Goal: Task Accomplishment & Management: Use online tool/utility

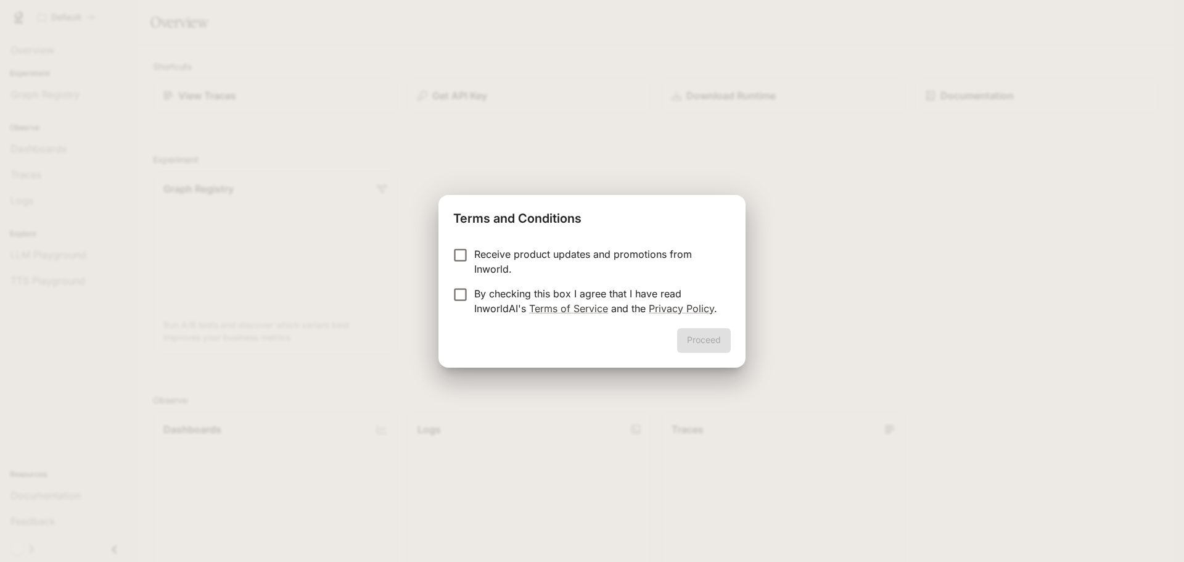
click at [795, 200] on div "Terms and Conditions Receive product updates and promotions from Inworld. By ch…" at bounding box center [592, 281] width 1184 height 562
click at [513, 255] on p "Receive product updates and promotions from Inworld." at bounding box center [597, 262] width 247 height 30
click at [512, 258] on p "Receive product updates and promotions from Inworld." at bounding box center [597, 262] width 247 height 30
click at [476, 298] on p "By checking this box I agree that I have read InworldAI's Terms of Service and …" at bounding box center [597, 301] width 247 height 30
click at [706, 334] on button "Proceed" at bounding box center [704, 340] width 54 height 25
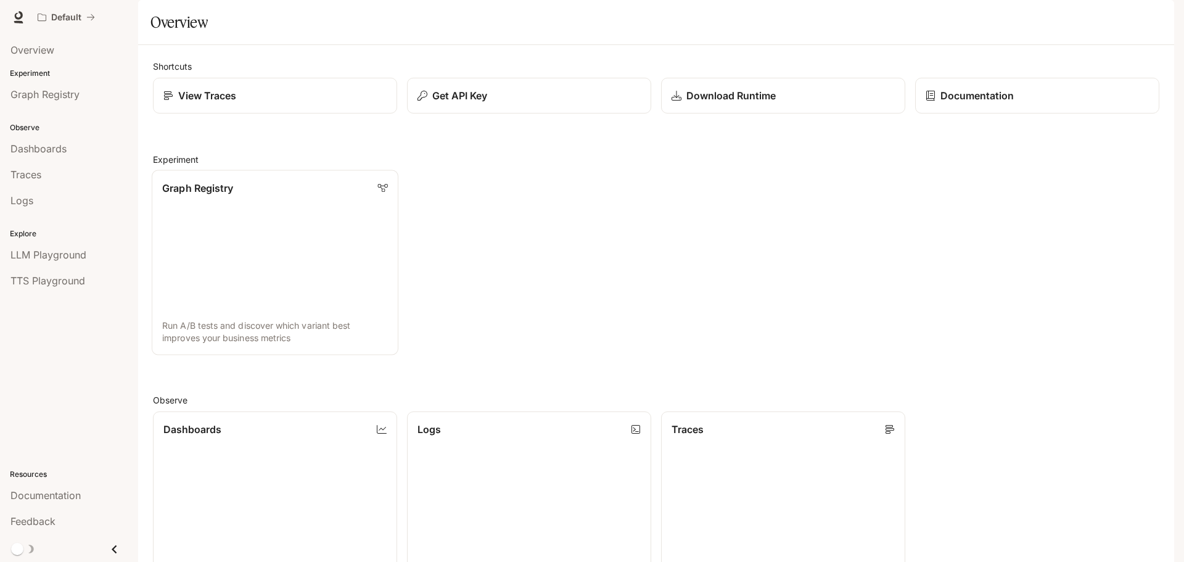
click at [234, 280] on link "Graph Registry Run A/B tests and discover which variant best improves your busi…" at bounding box center [275, 262] width 247 height 185
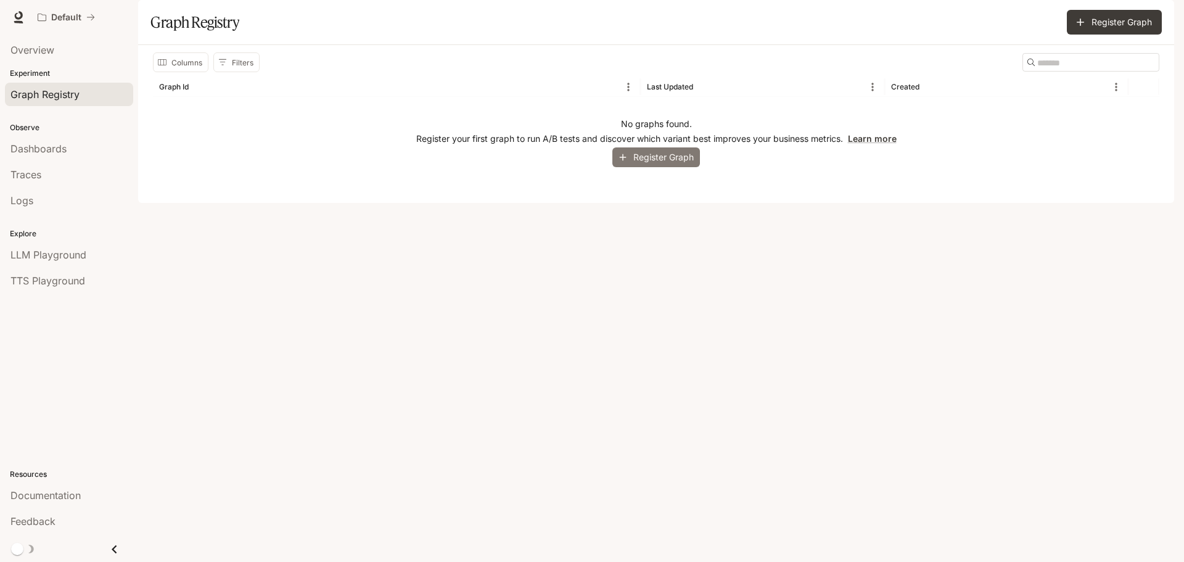
drag, startPoint x: 661, startPoint y: 205, endPoint x: 663, endPoint y: 194, distance: 10.6
click at [661, 188] on div "No graphs found. Register your first graph to run A/B tests and discover which …" at bounding box center [656, 142] width 1006 height 91
click at [663, 168] on button "Register Graph" at bounding box center [656, 157] width 88 height 20
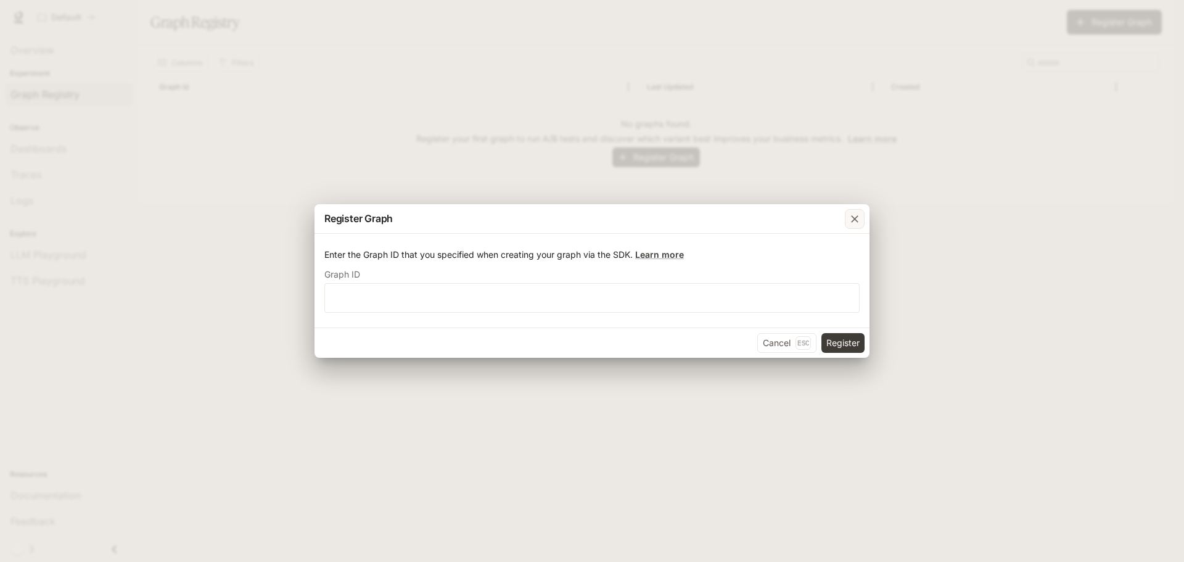
click at [852, 224] on icon "button" at bounding box center [854, 219] width 12 height 12
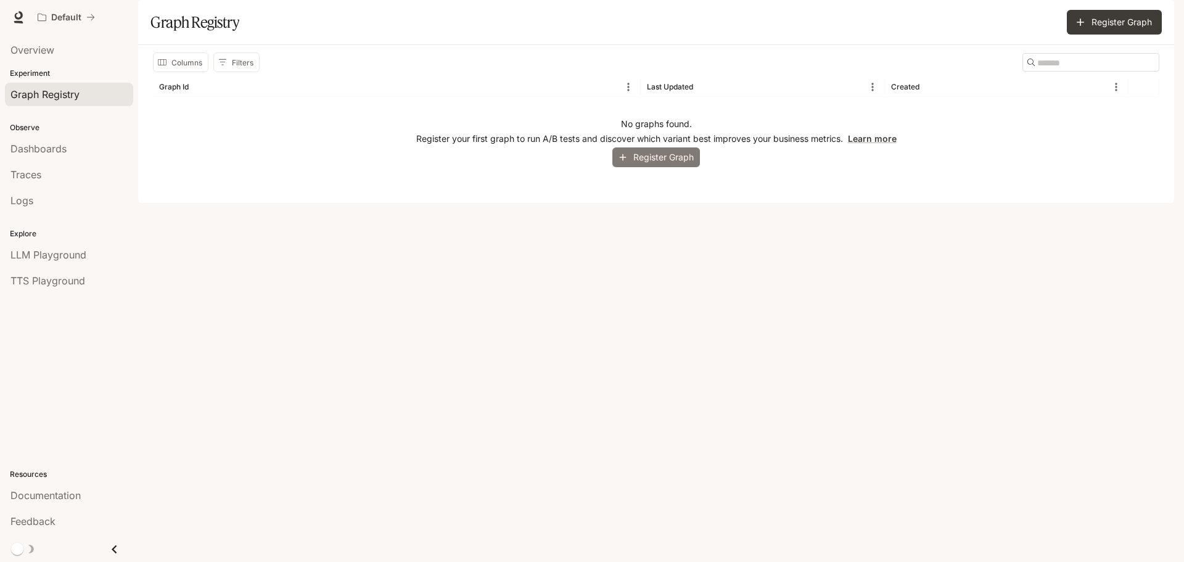
click at [681, 168] on button "Register Graph" at bounding box center [656, 157] width 88 height 20
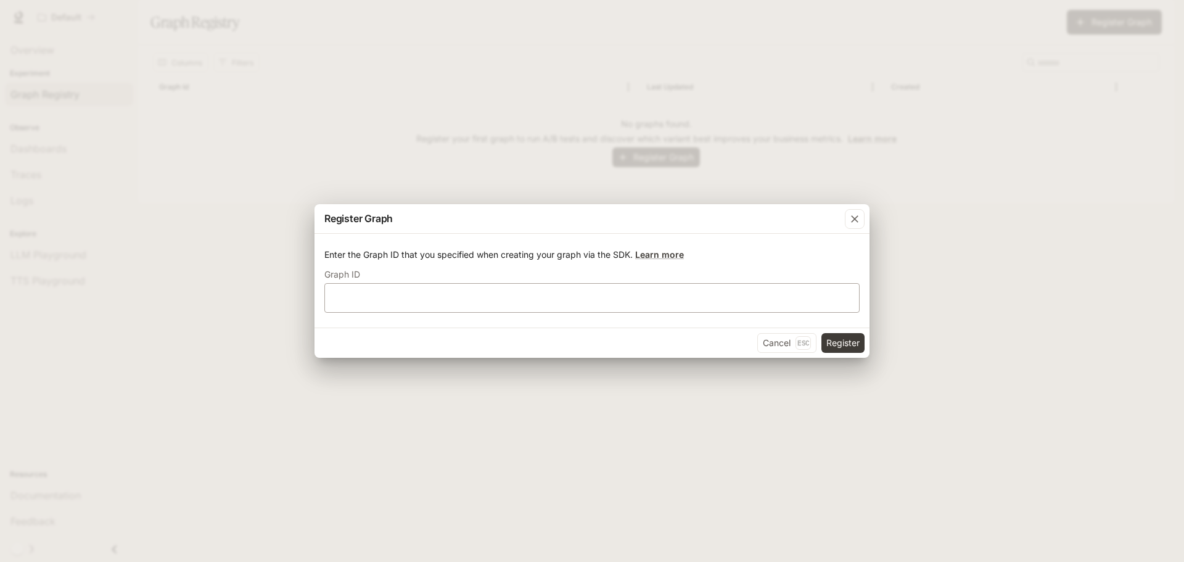
click at [576, 288] on div "​" at bounding box center [591, 298] width 535 height 30
click at [789, 345] on button "Cancel Esc" at bounding box center [786, 343] width 59 height 20
